Goal: Task Accomplishment & Management: Manage account settings

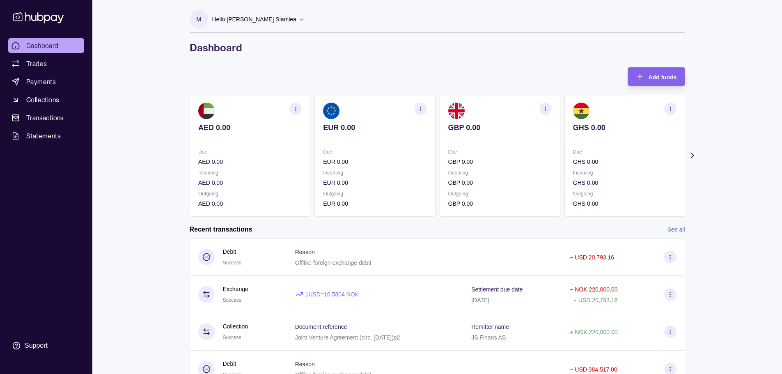
scroll to position [78, 0]
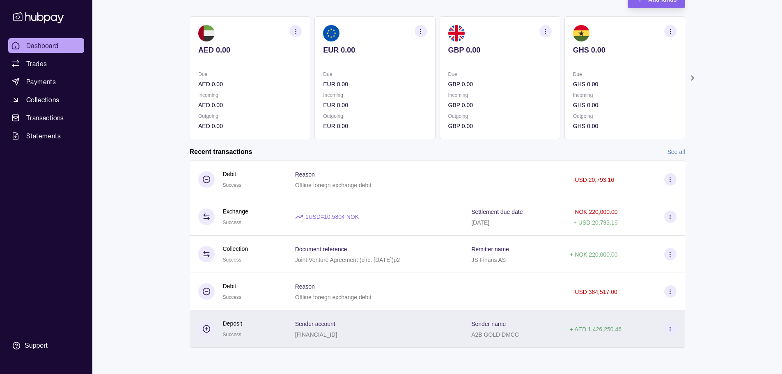
click at [670, 329] on icon at bounding box center [670, 329] width 6 height 6
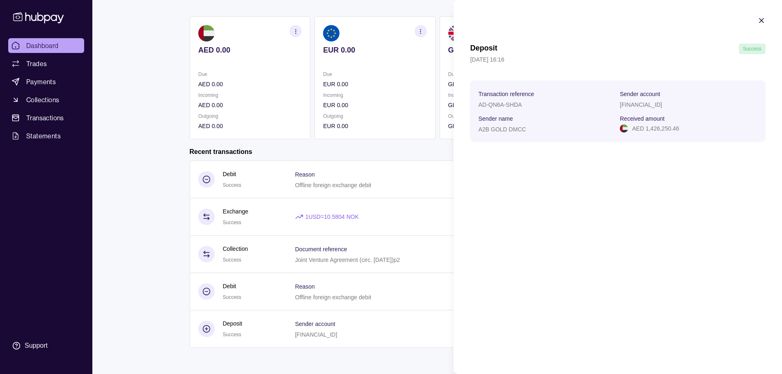
click at [446, 186] on html "Dashboard Trades Payments Collections Transactions Statements Support M Hello, …" at bounding box center [391, 148] width 782 height 452
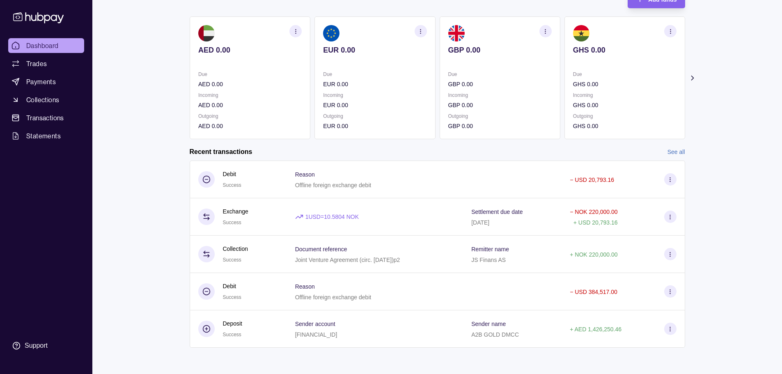
click at [675, 151] on link "See all" at bounding box center [677, 151] width 18 height 9
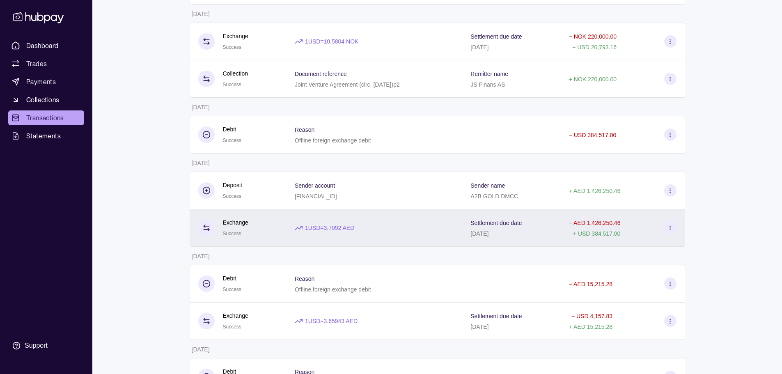
scroll to position [246, 0]
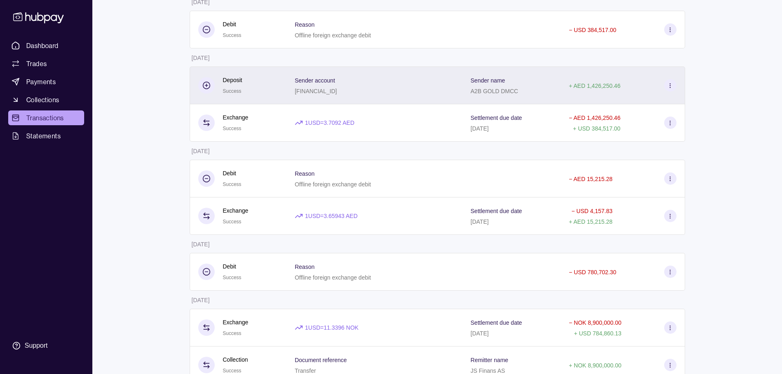
click at [671, 87] on icon at bounding box center [670, 86] width 6 height 6
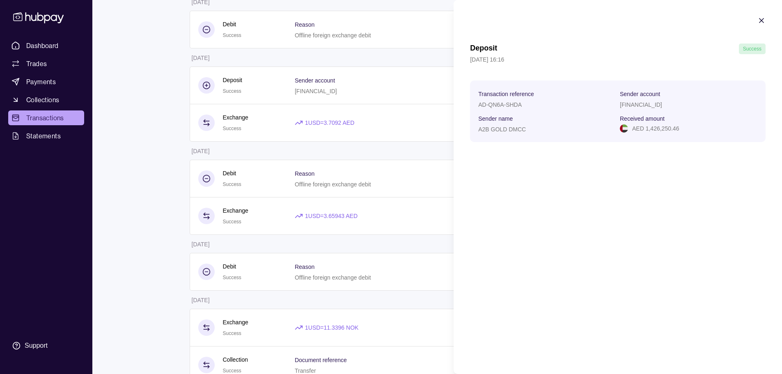
click at [329, 109] on html "Dashboard Trades Payments Collections Transactions Statements Support M Hello, …" at bounding box center [391, 152] width 782 height 796
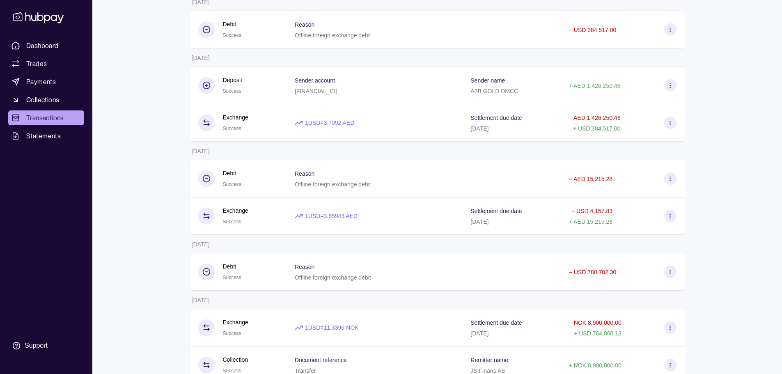
click at [325, 83] on p "Sender account" at bounding box center [315, 80] width 40 height 7
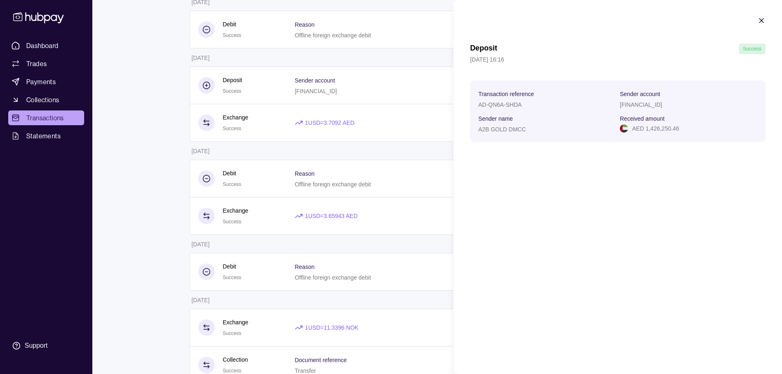
click at [344, 99] on html "Dashboard Trades Payments Collections Transactions Statements Support M Hello, …" at bounding box center [391, 152] width 782 height 796
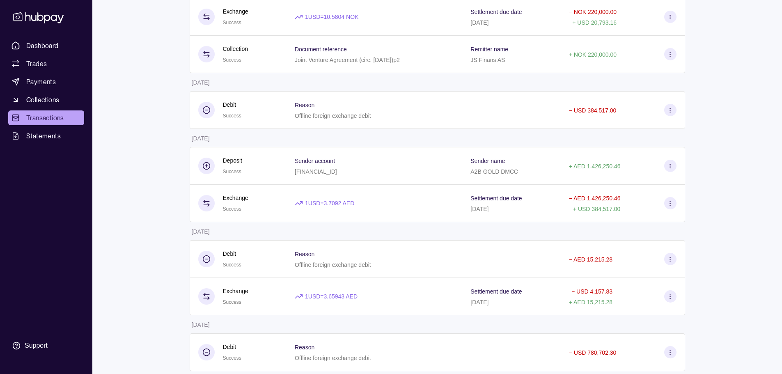
scroll to position [164, 0]
click at [50, 137] on span "Statements" at bounding box center [43, 136] width 34 height 10
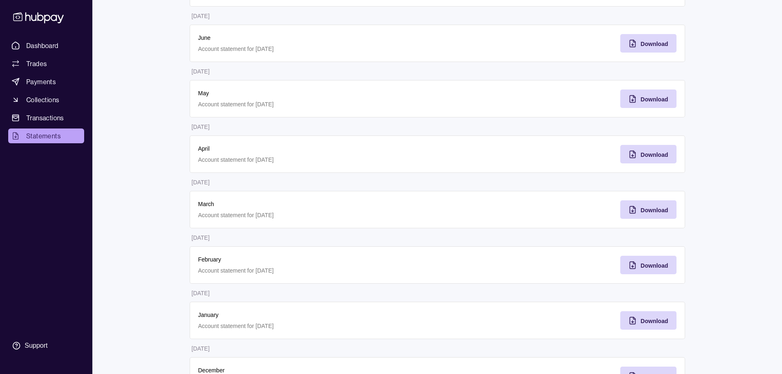
scroll to position [164, 0]
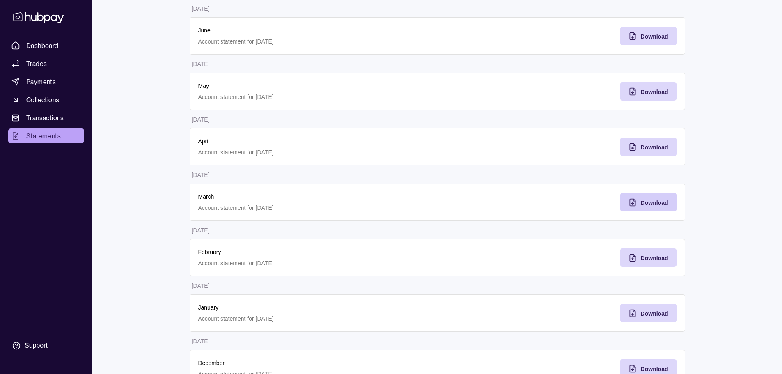
click at [650, 205] on span "Download" at bounding box center [655, 203] width 28 height 7
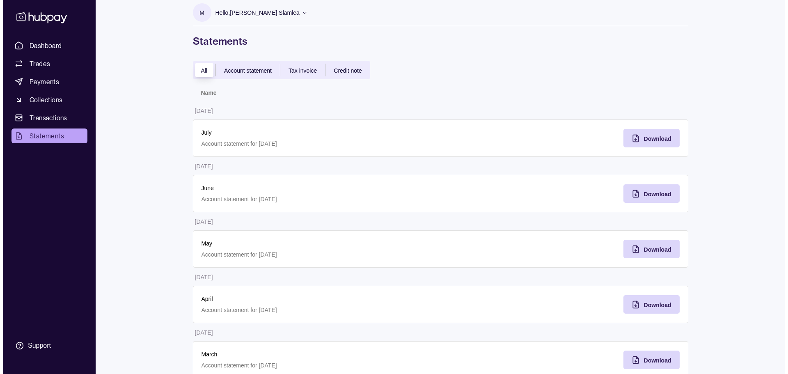
scroll to position [0, 0]
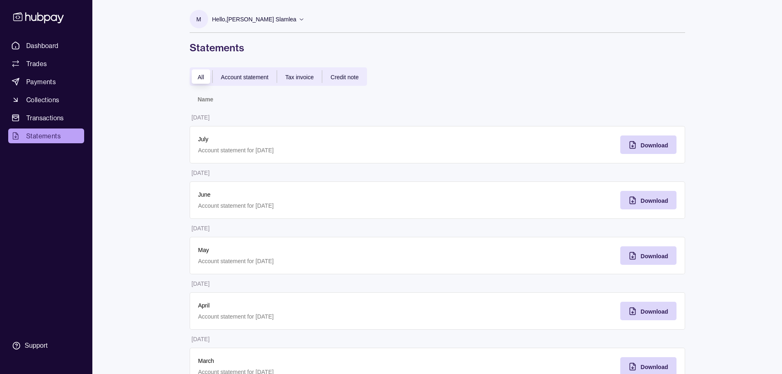
click at [247, 7] on div "M Hello, [PERSON_NAME] Slamlea A2B GOLD DMCC Account Terms and conditions Priva…" at bounding box center [438, 27] width 496 height 54
click at [253, 21] on p "Hello, [PERSON_NAME] Slamlea" at bounding box center [254, 19] width 84 height 9
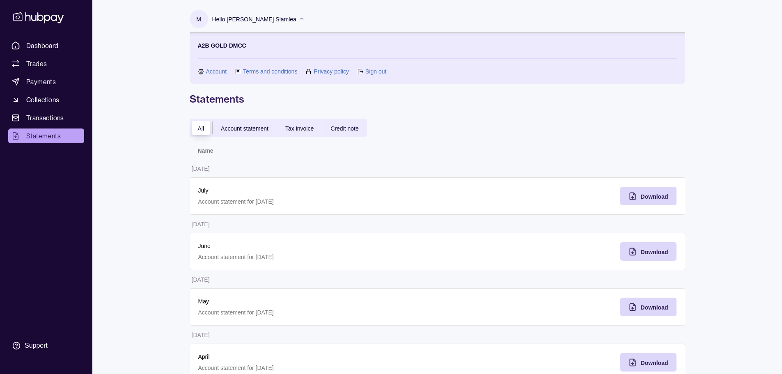
click at [379, 71] on link "Sign out" at bounding box center [375, 71] width 21 height 9
